Goal: Information Seeking & Learning: Find specific page/section

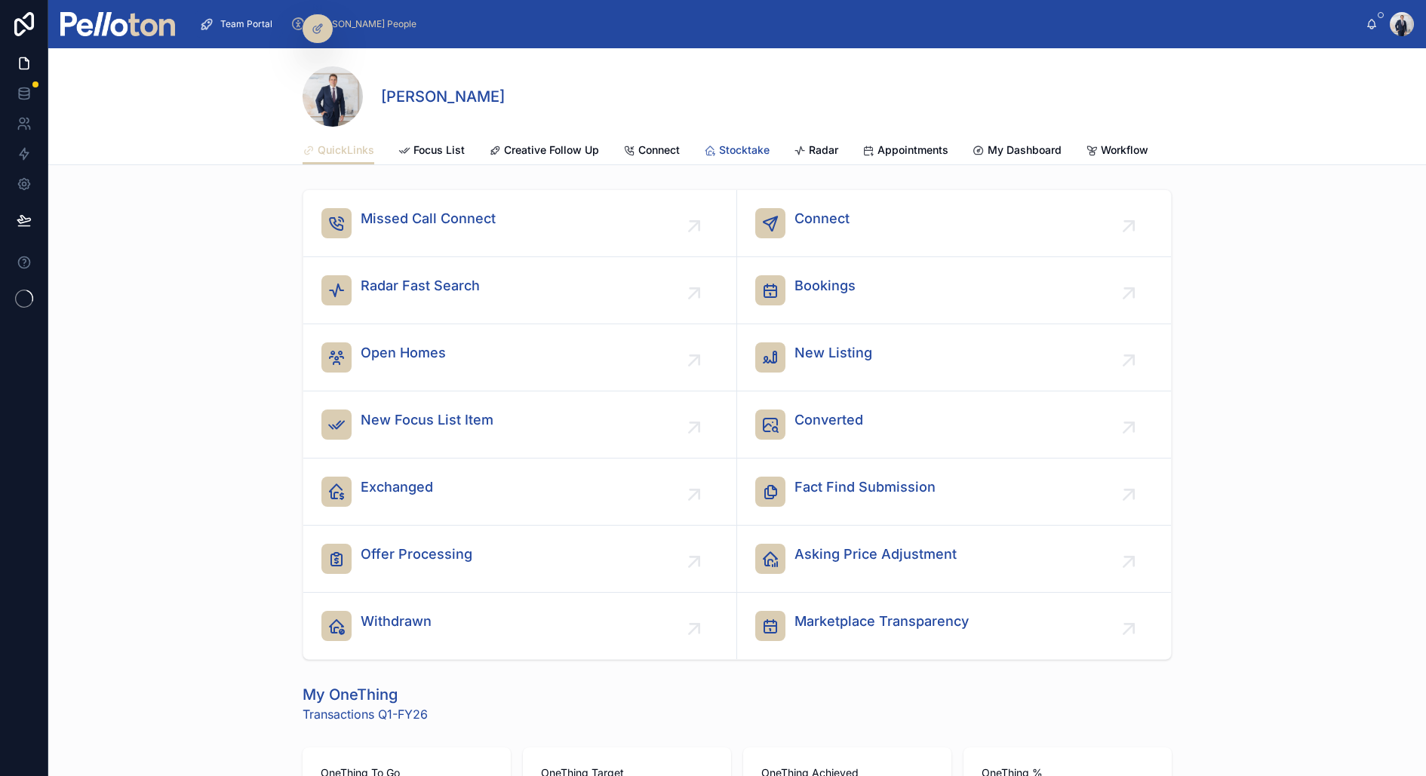
click at [763, 147] on span "Stocktake" at bounding box center [744, 150] width 51 height 15
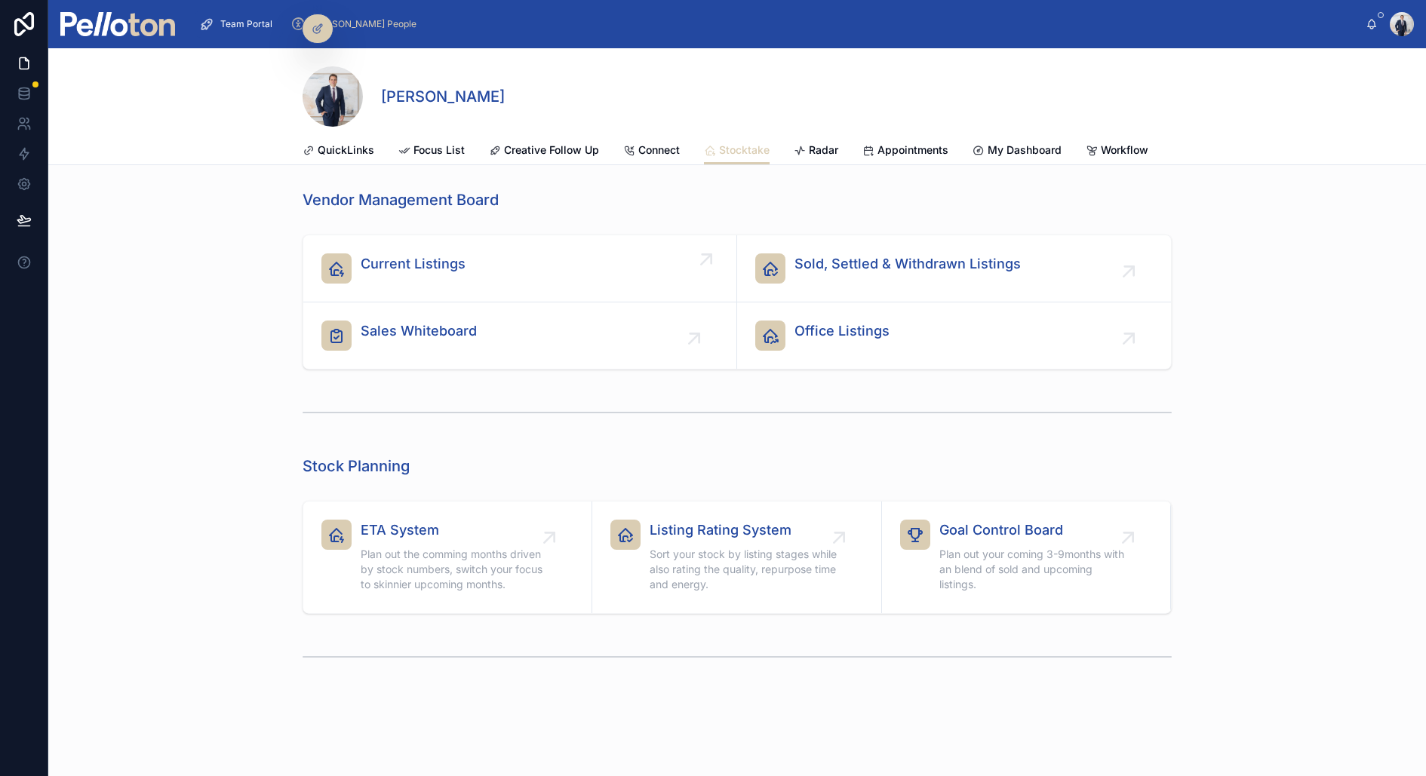
click at [448, 254] on span "Current Listings" at bounding box center [413, 264] width 105 height 21
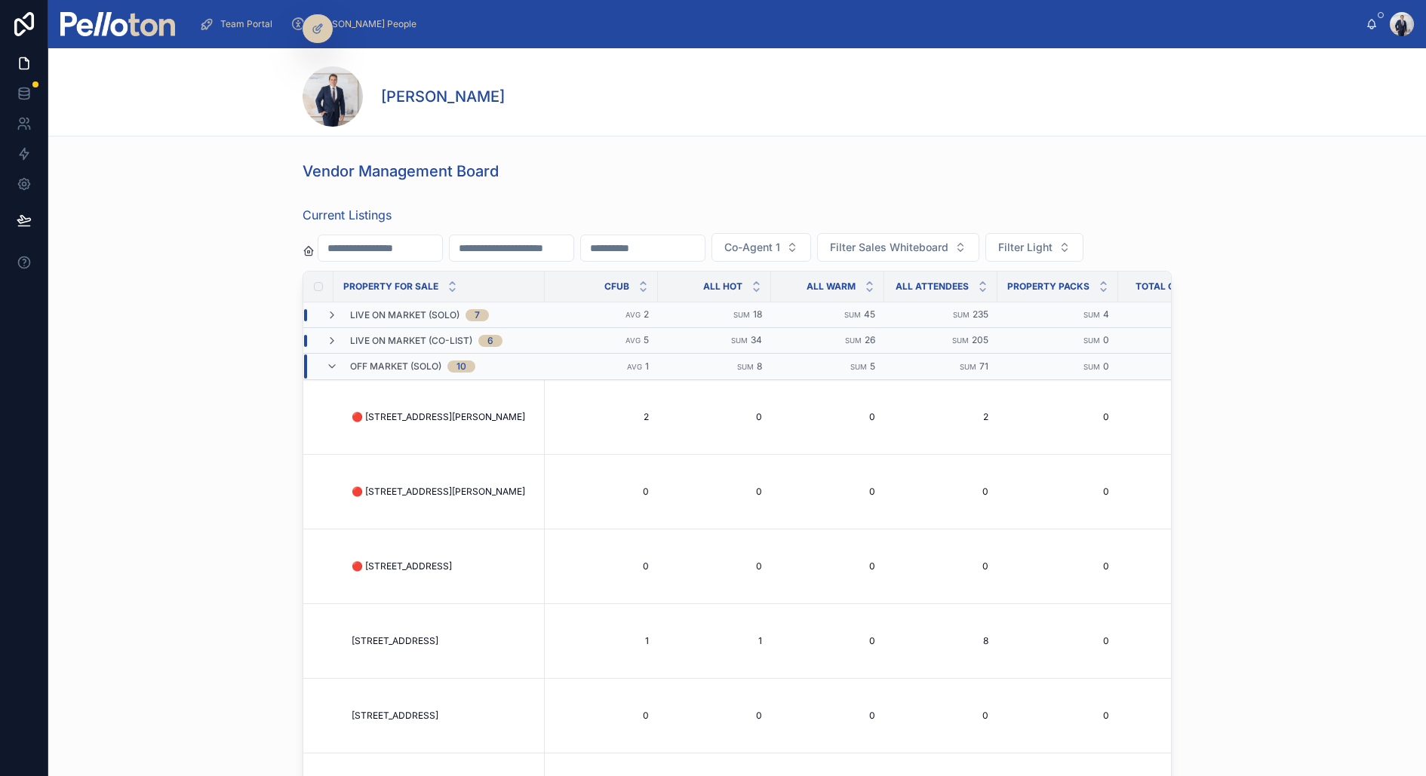
click at [404, 258] on div at bounding box center [380, 248] width 125 height 27
click at [404, 250] on input "text" at bounding box center [380, 248] width 124 height 21
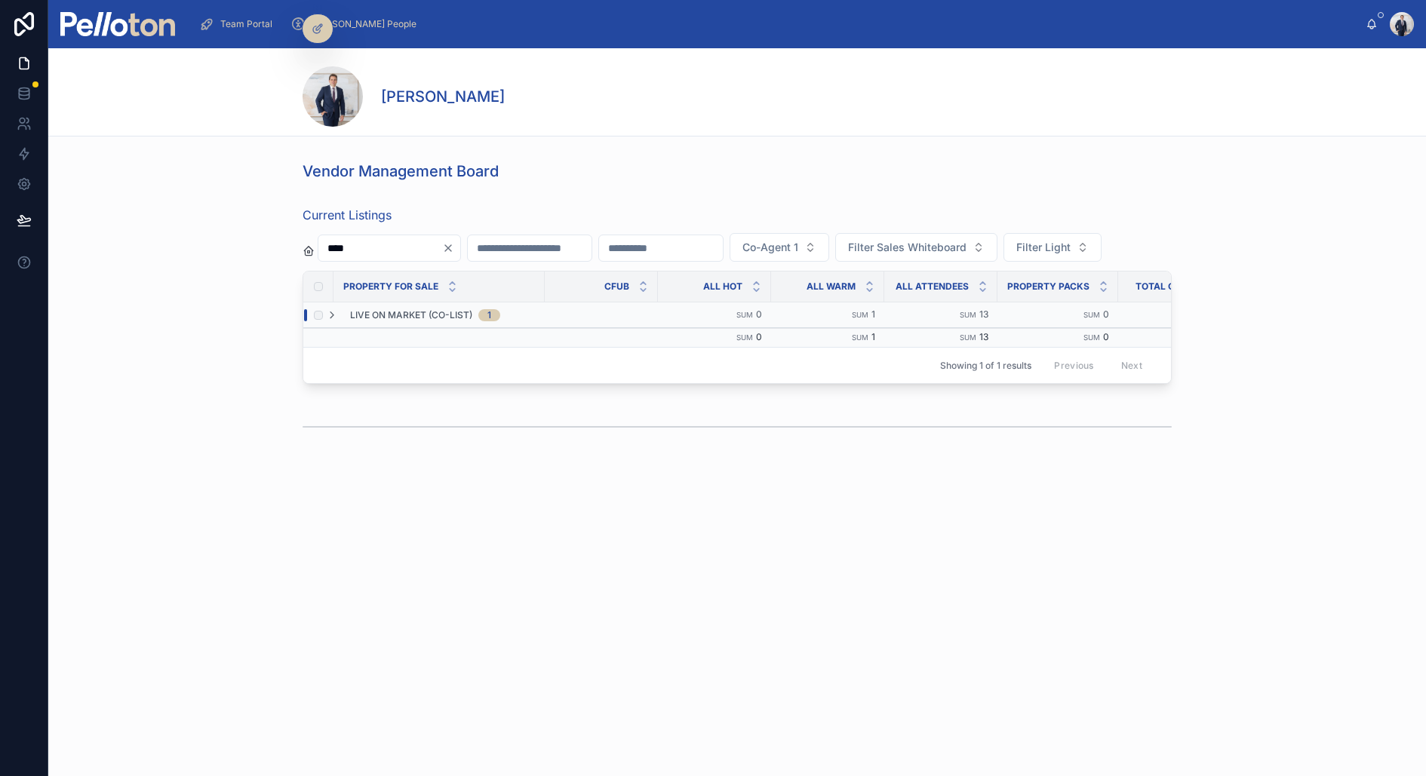
type input "****"
click at [389, 313] on span "Live On Market (Co-List)" at bounding box center [411, 315] width 122 height 12
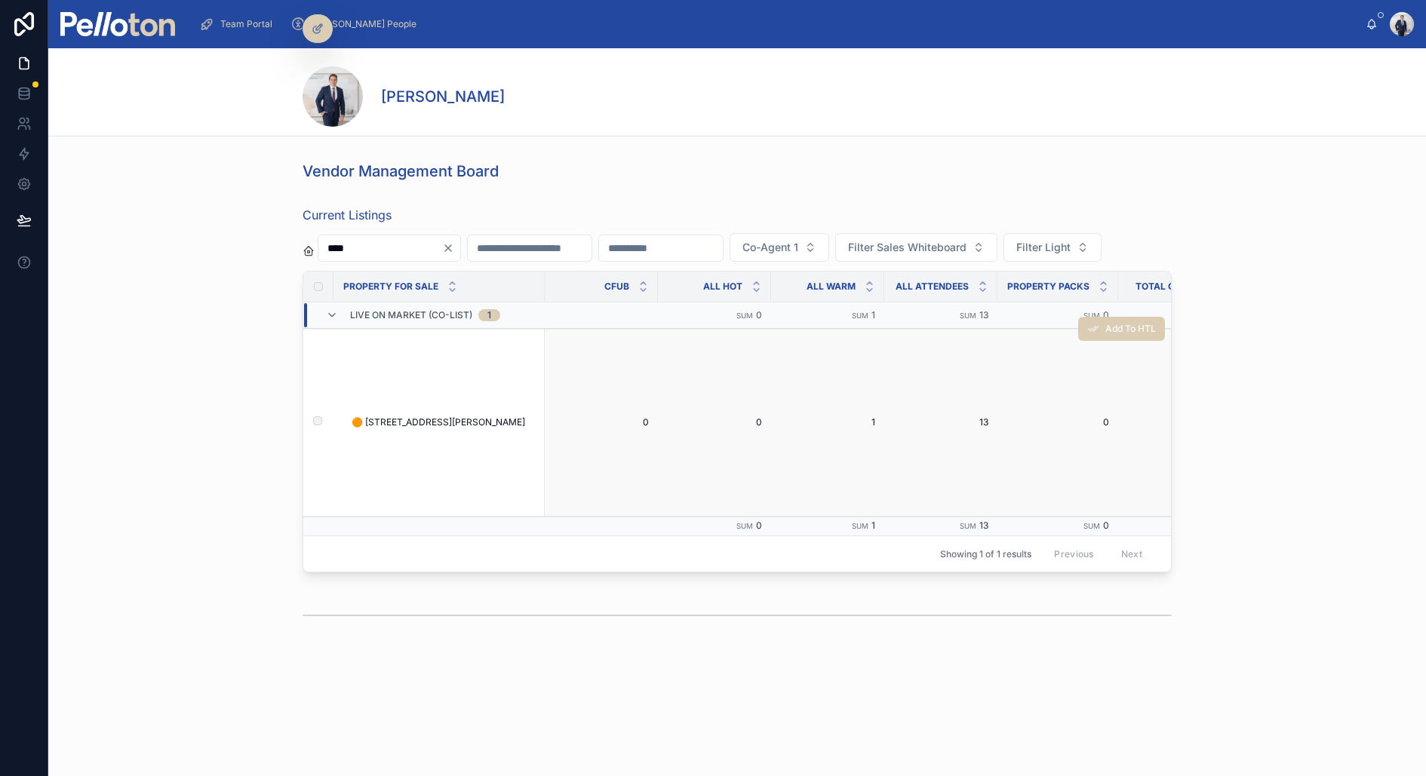
click at [383, 416] on span "🟠 [STREET_ADDRESS][PERSON_NAME]" at bounding box center [439, 422] width 174 height 12
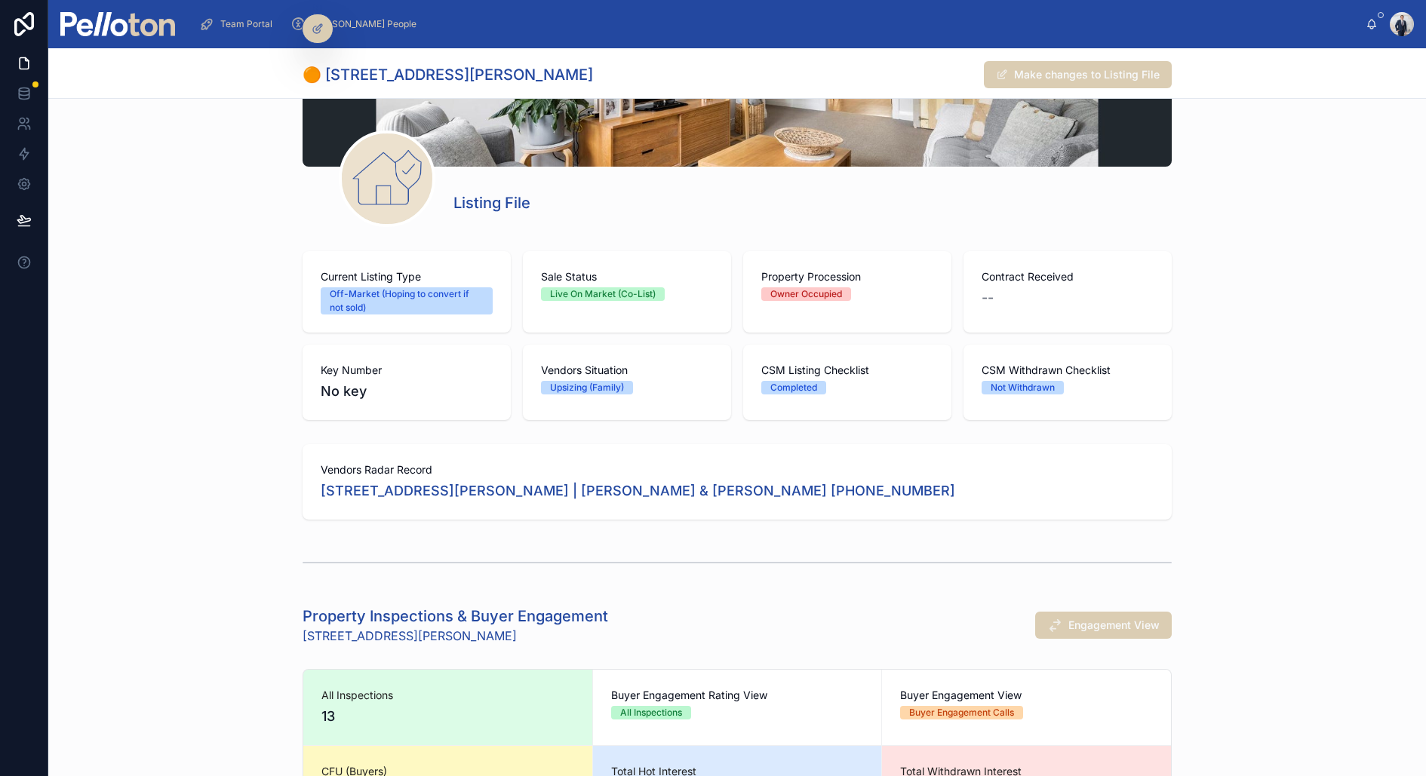
scroll to position [186, 0]
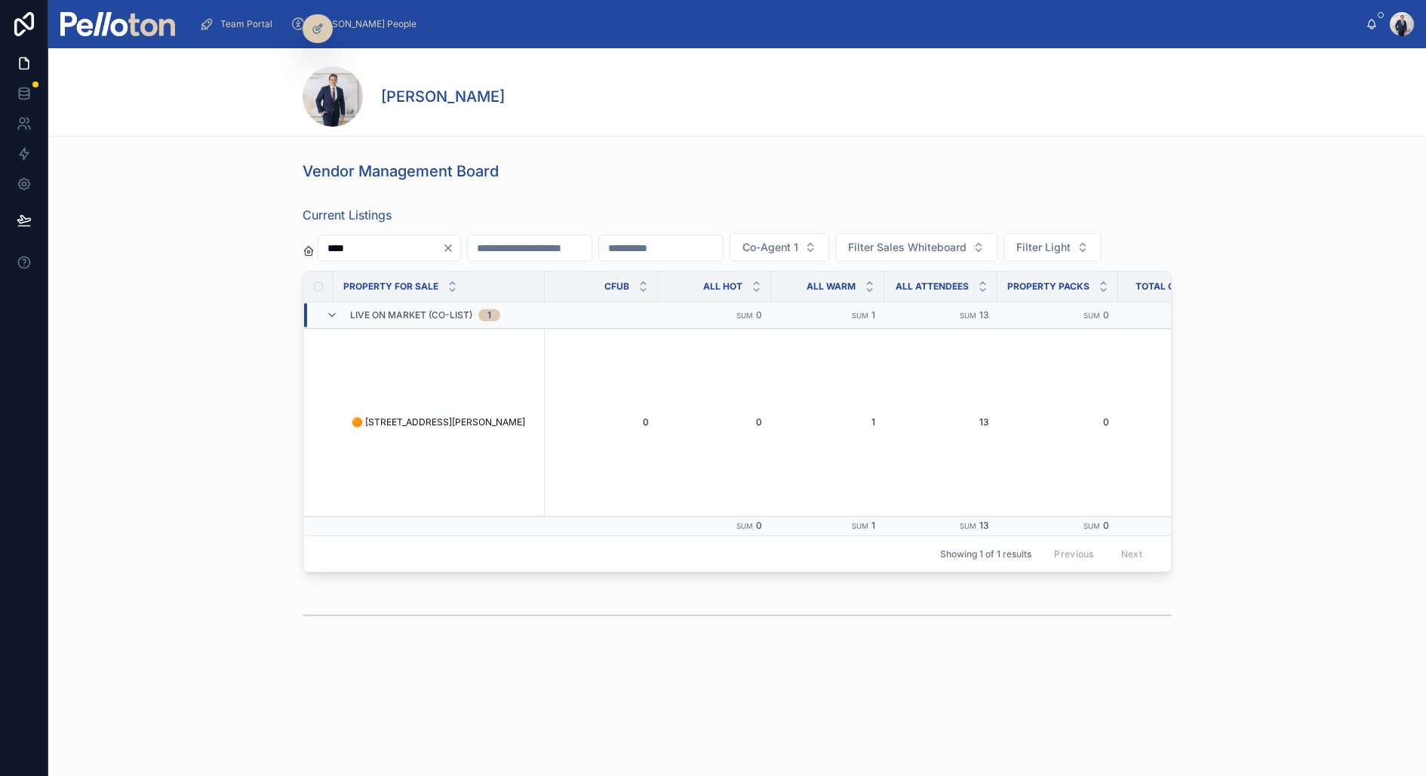
click at [454, 243] on icon "Clear" at bounding box center [448, 248] width 12 height 12
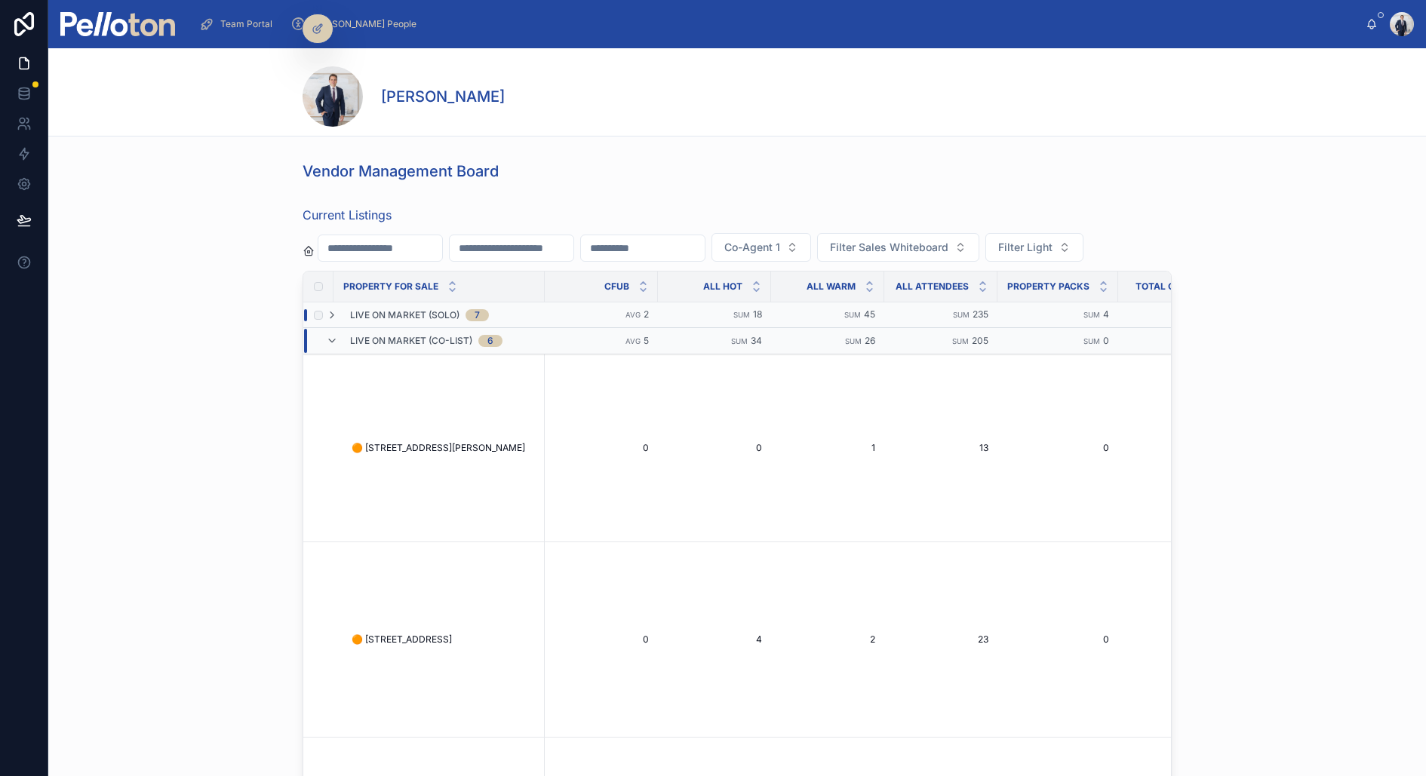
click at [355, 310] on span "Live On Market (Solo)" at bounding box center [404, 315] width 109 height 12
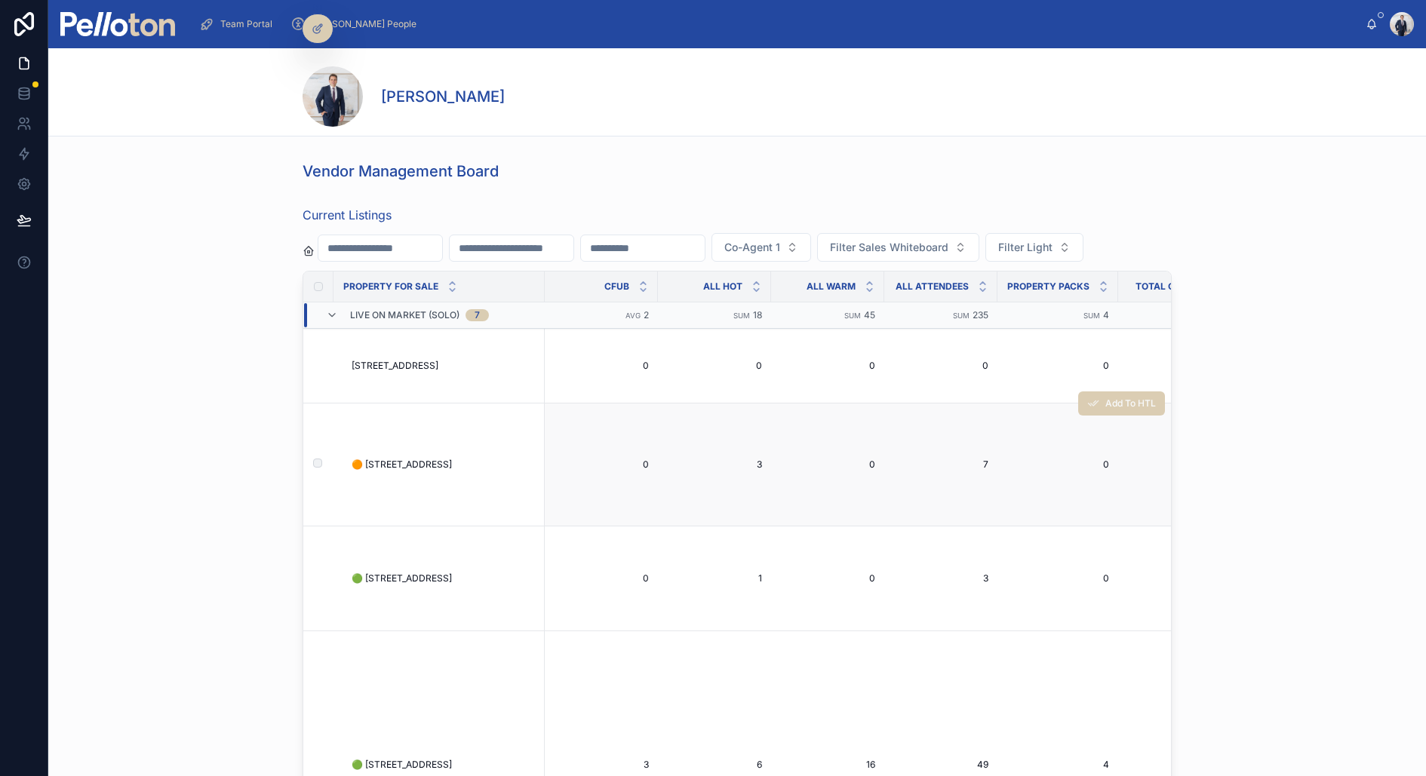
click at [401, 466] on span "🟠 [STREET_ADDRESS]" at bounding box center [402, 465] width 100 height 12
